Goal: Task Accomplishment & Management: Complete application form

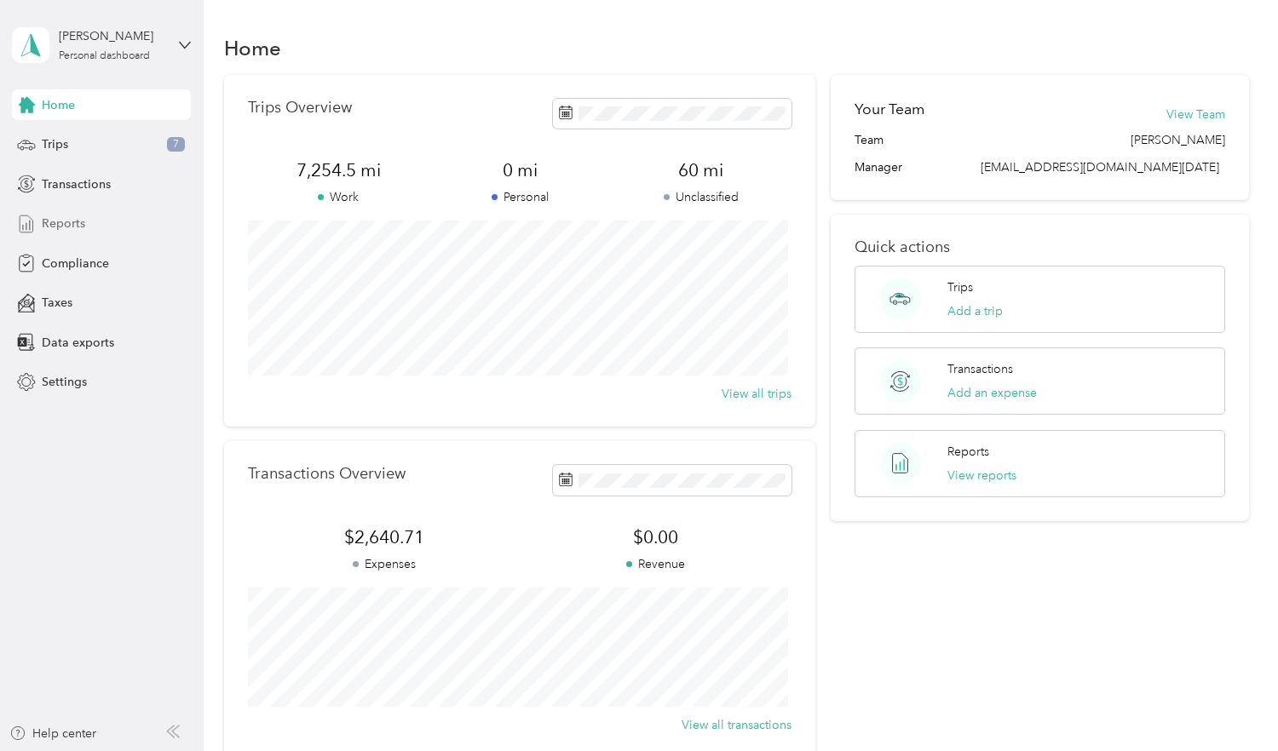
click at [71, 221] on span "Reports" at bounding box center [63, 224] width 43 height 18
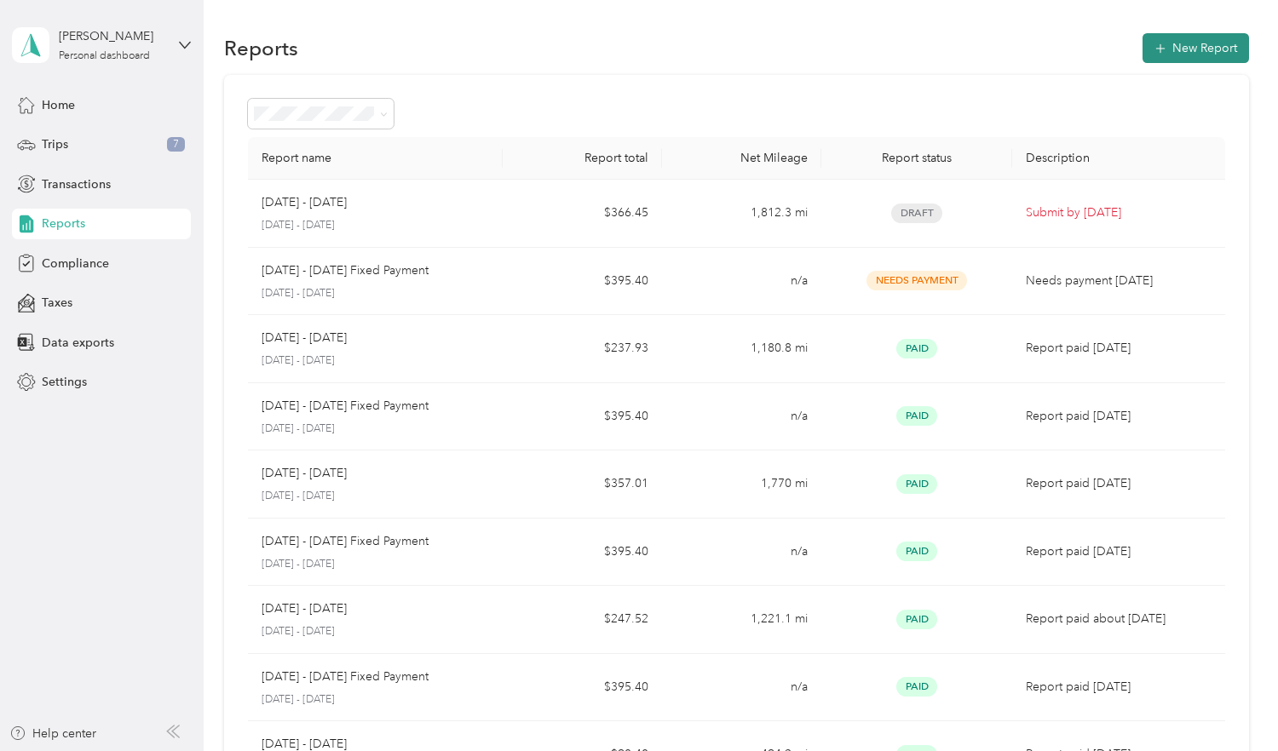
click at [1169, 49] on button "New Report" at bounding box center [1195, 48] width 106 height 30
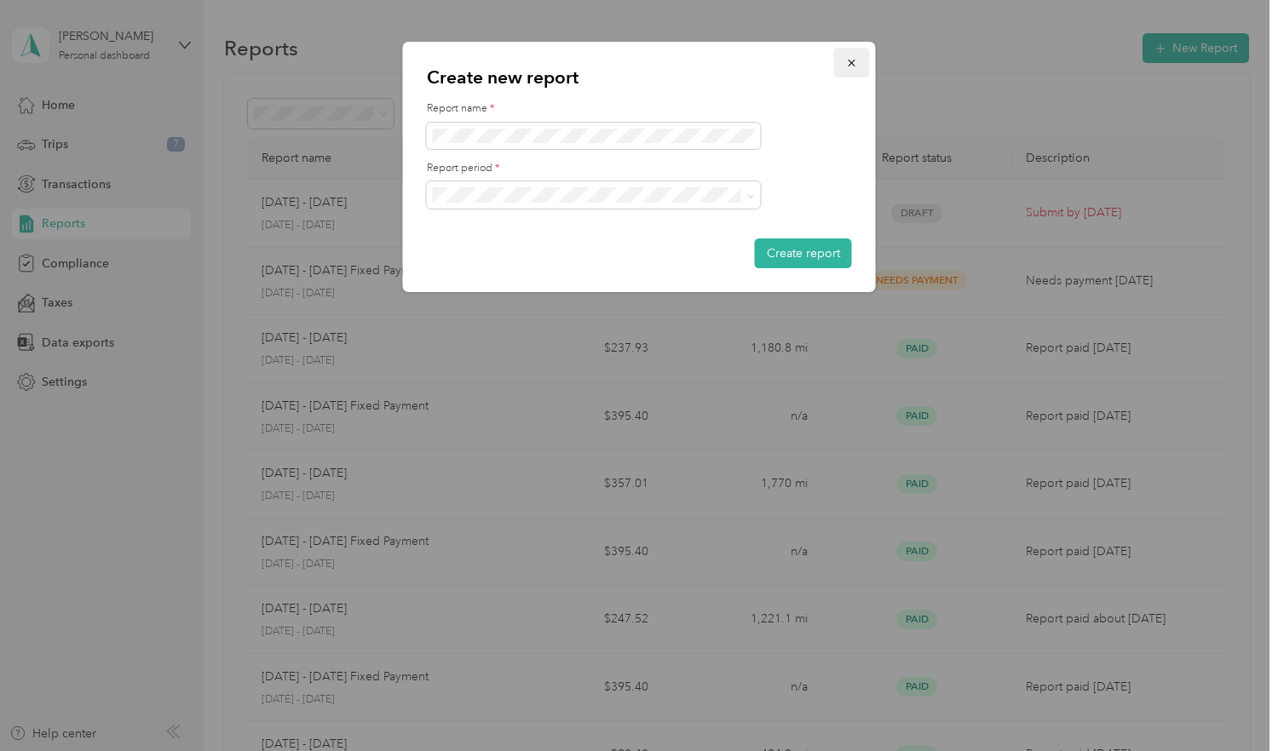
click at [853, 61] on icon "button" at bounding box center [850, 63] width 7 height 7
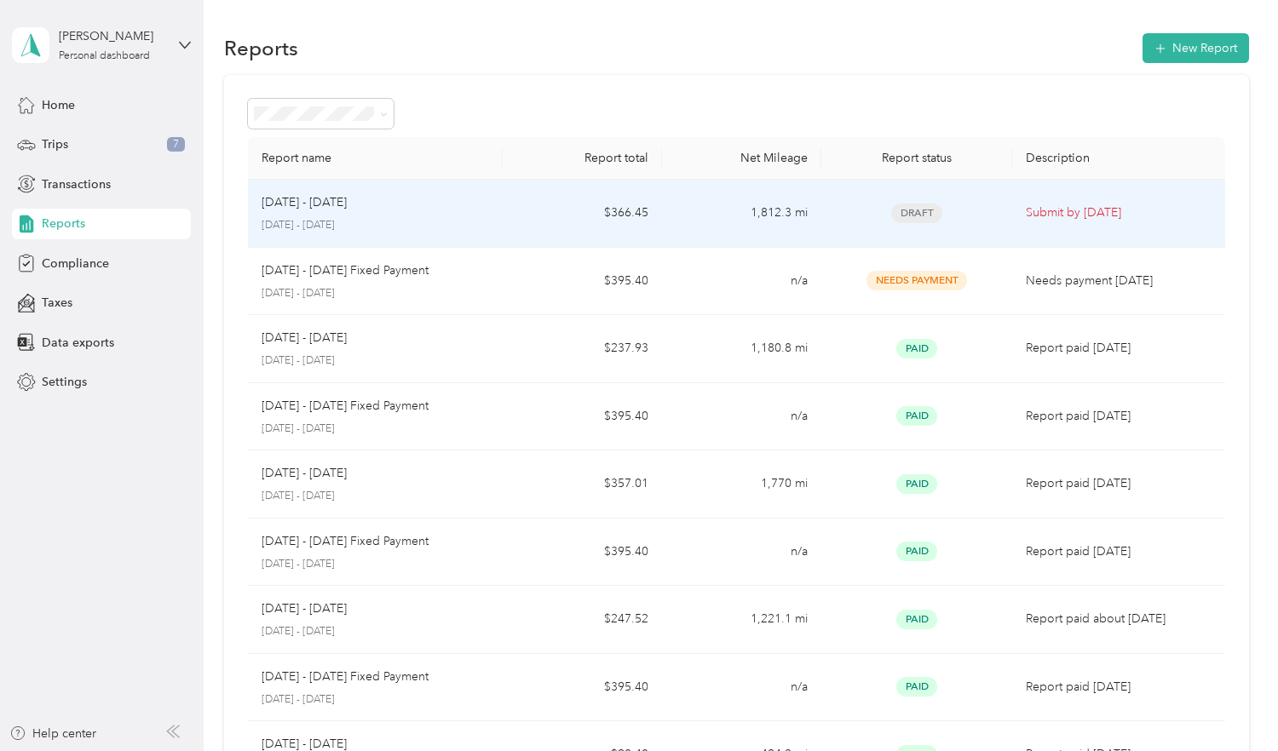
click at [279, 213] on div "[DATE] - [DATE] [DATE] - [DATE]" at bounding box center [374, 213] width 227 height 40
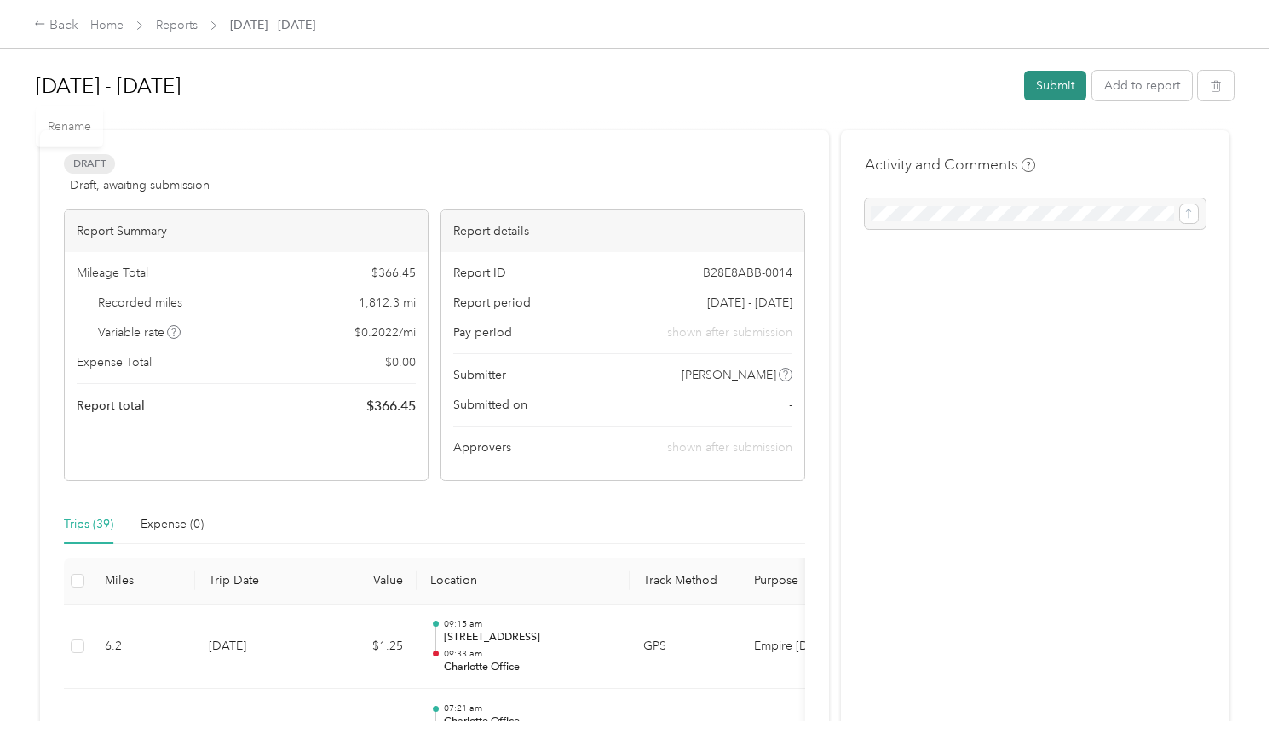
click at [1043, 81] on button "Submit" at bounding box center [1055, 86] width 62 height 30
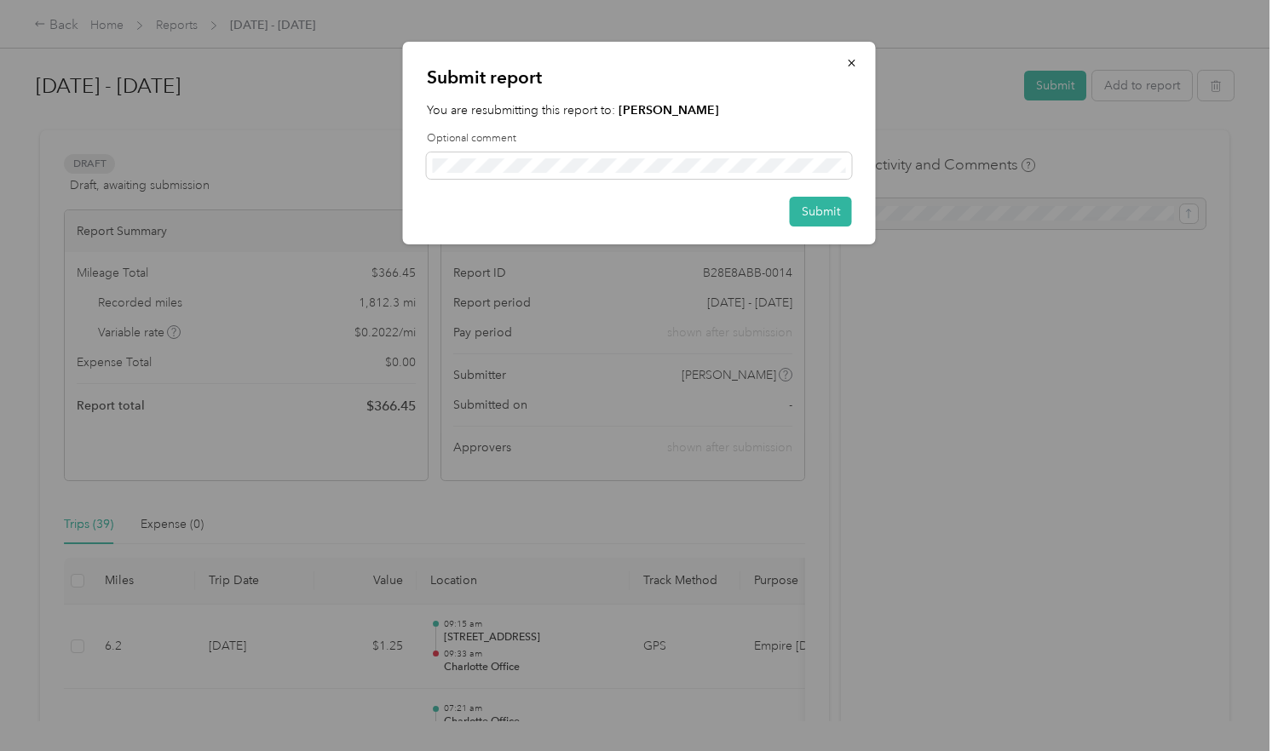
click at [658, 149] on div "Optional comment" at bounding box center [639, 155] width 425 height 48
click at [618, 155] on span at bounding box center [639, 165] width 425 height 26
click at [807, 212] on button "Submit" at bounding box center [821, 212] width 62 height 30
